Goal: Information Seeking & Learning: Learn about a topic

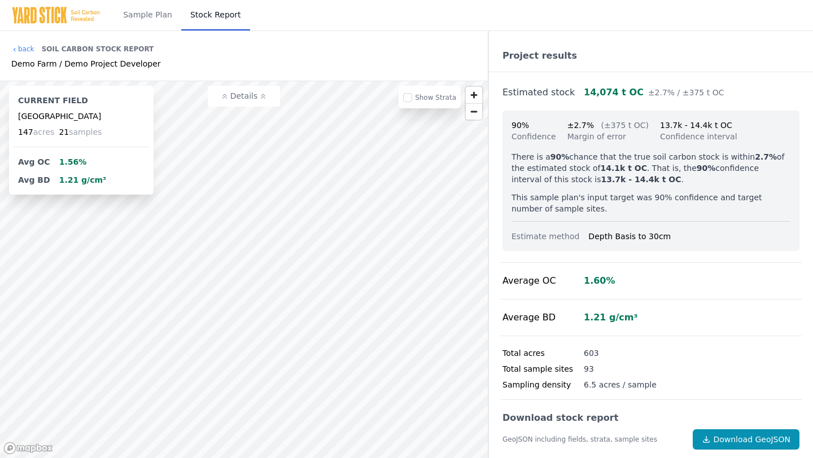
scroll to position [159, 0]
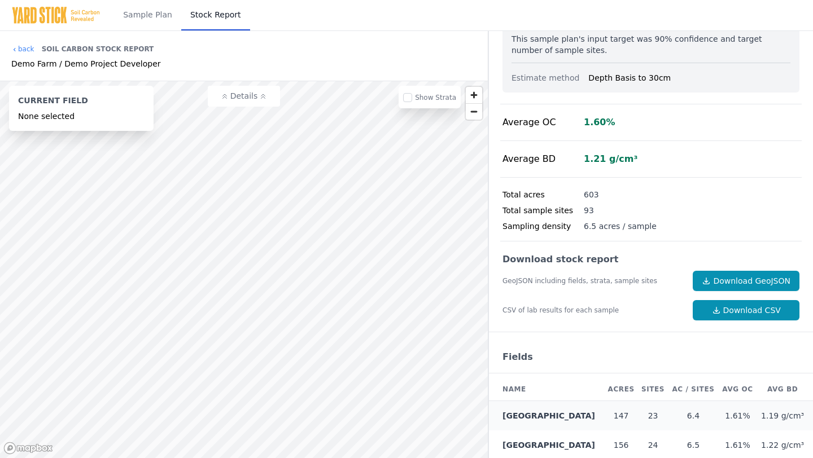
click at [260, 96] on icon at bounding box center [263, 96] width 7 height 7
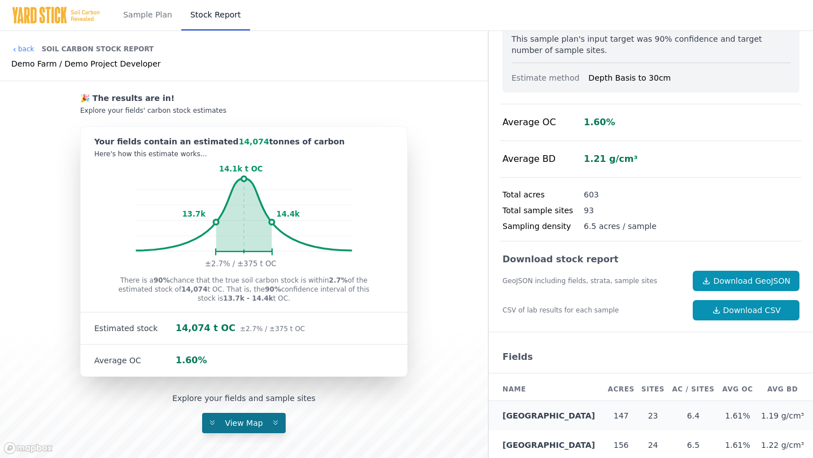
click at [256, 420] on span "View Map" at bounding box center [243, 423] width 51 height 9
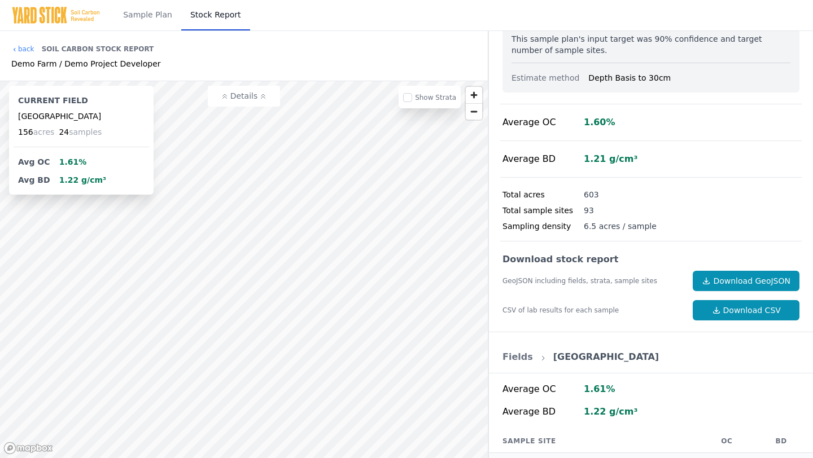
click at [648, 248] on div "back Soil Carbon Stock Report Demo Farm / Demo Project Developer 🎉 The results …" at bounding box center [406, 244] width 813 height 427
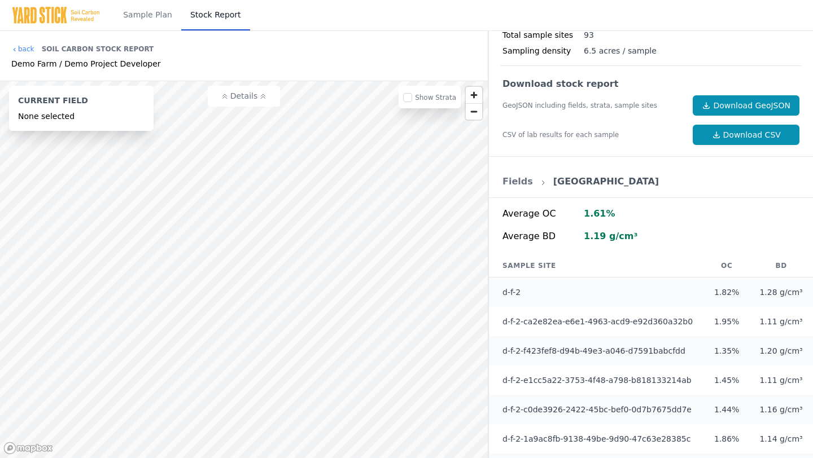
scroll to position [339, 0]
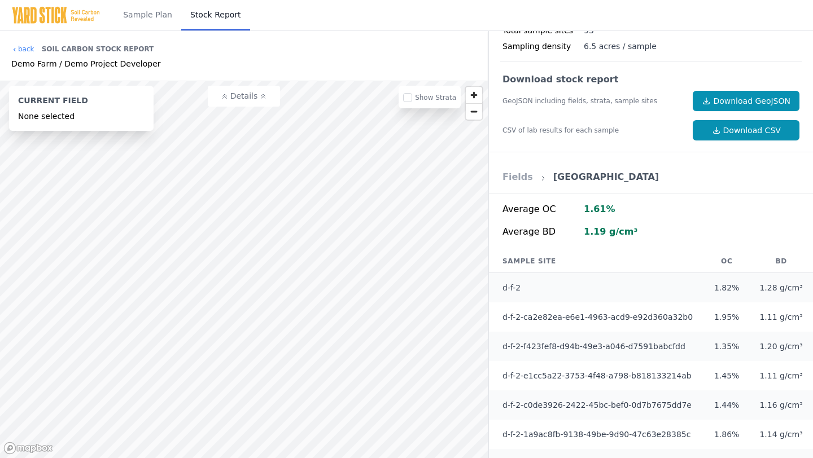
click at [503, 178] on link "Fields" at bounding box center [517, 177] width 30 height 11
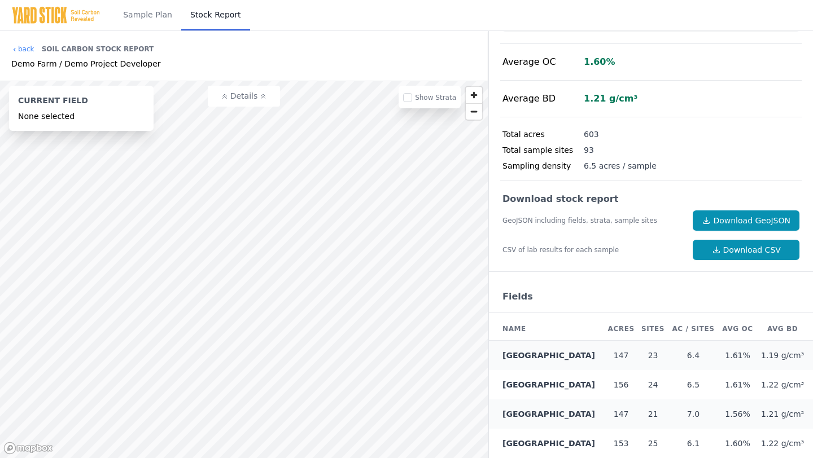
click at [418, 103] on div "Show Strata" at bounding box center [429, 97] width 62 height 23
click at [410, 103] on div "Show Strata" at bounding box center [429, 97] width 62 height 23
click at [410, 98] on input "checkbox" at bounding box center [407, 97] width 9 height 9
checkbox input "true"
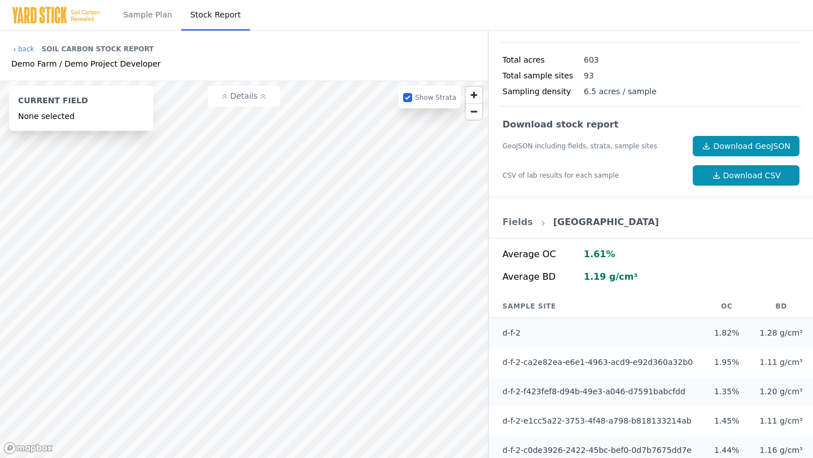
scroll to position [322, 0]
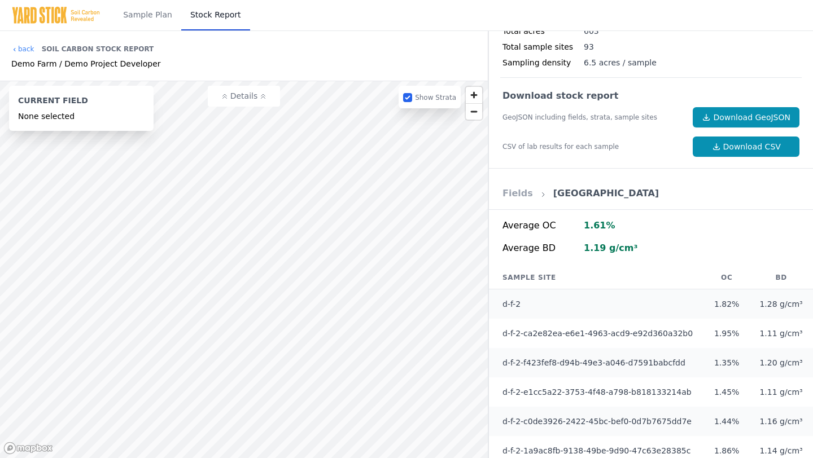
click at [508, 192] on link "Fields" at bounding box center [517, 193] width 30 height 11
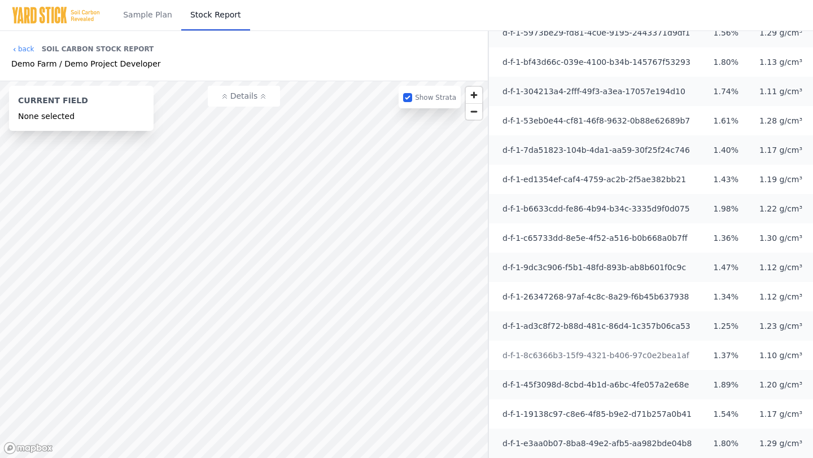
scroll to position [0, 0]
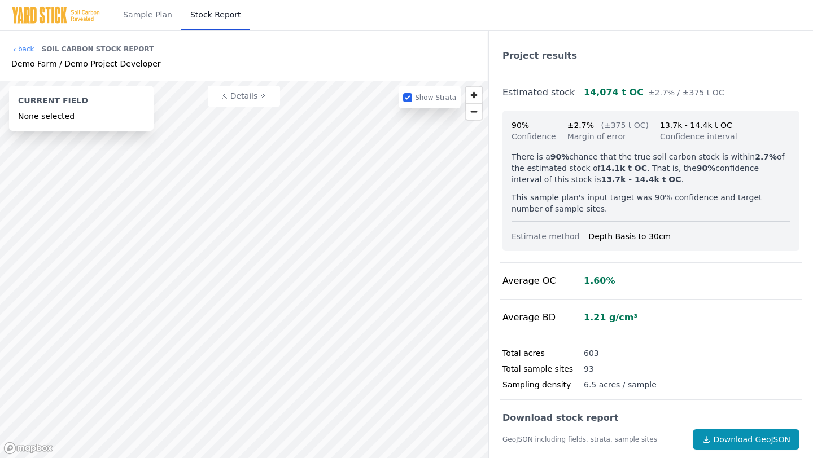
click at [693, 330] on div "Average BD 1.21 g/cm³" at bounding box center [650, 318] width 301 height 37
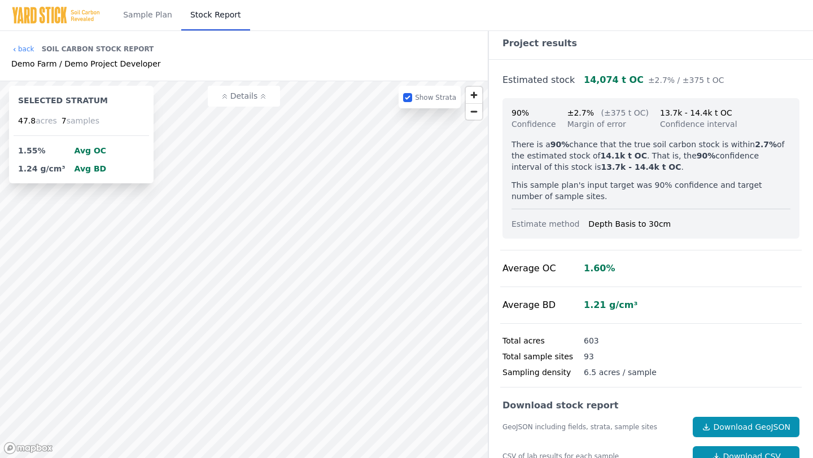
scroll to position [14, 0]
